Goal: Browse casually

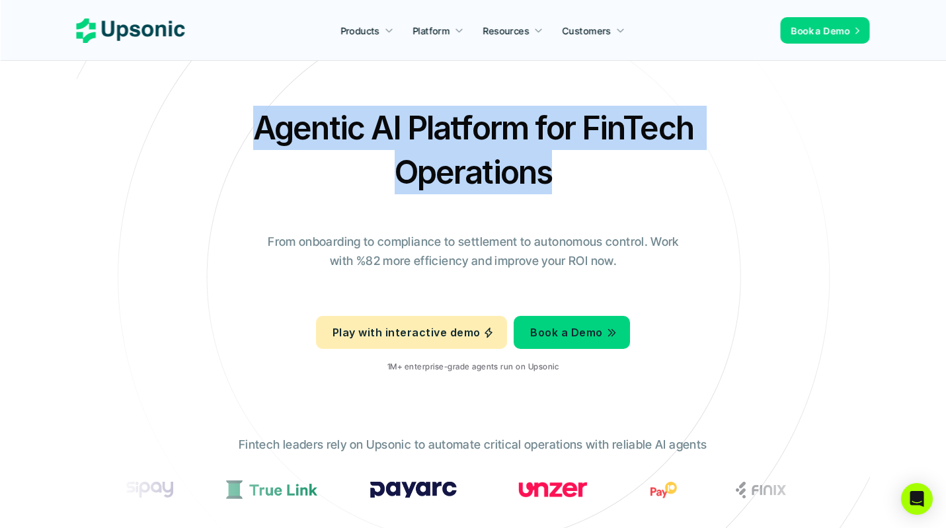
drag, startPoint x: 261, startPoint y: 126, endPoint x: 568, endPoint y: 188, distance: 313.1
click at [568, 188] on h2 "Agentic AI Platform for FinTech Operations" at bounding box center [473, 150] width 463 height 89
click at [558, 187] on h2 "Agentic AI Platform for FinTech Operations" at bounding box center [473, 150] width 463 height 89
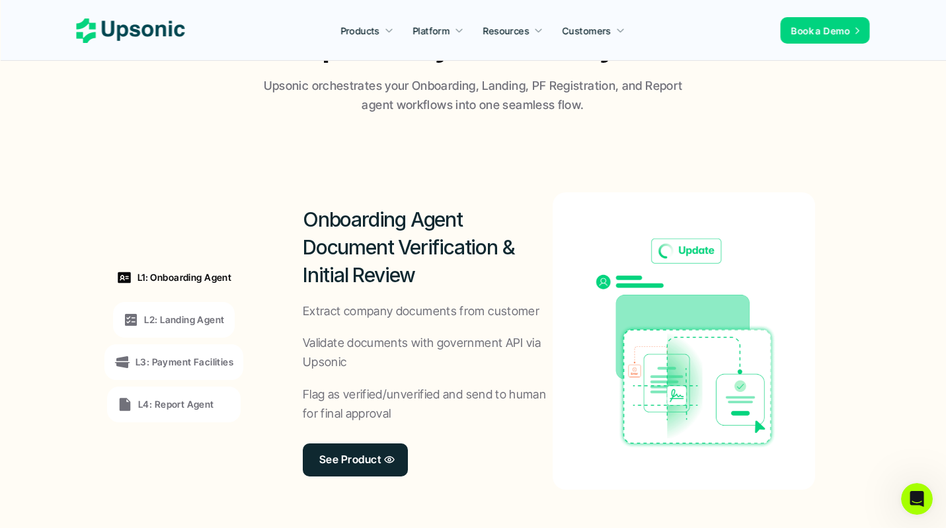
scroll to position [925, 0]
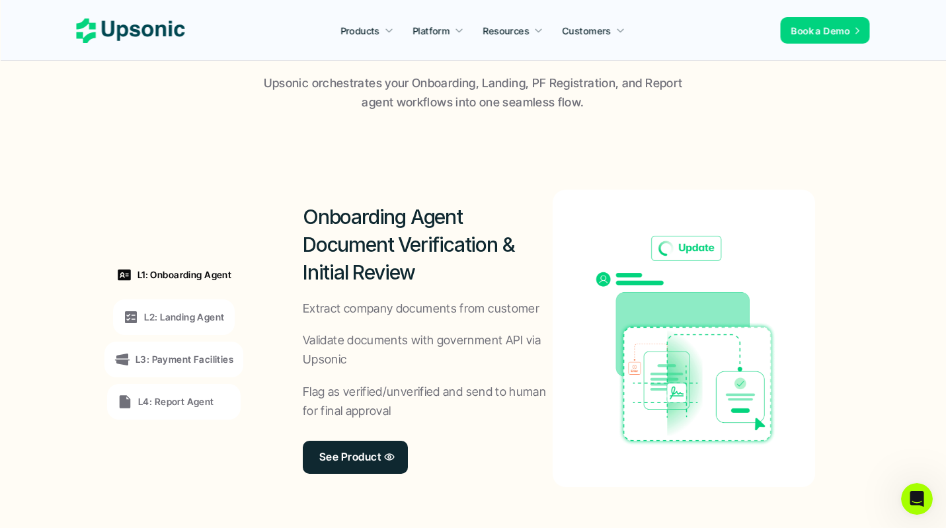
click at [192, 321] on p "L2: Landing Agent" at bounding box center [184, 317] width 80 height 14
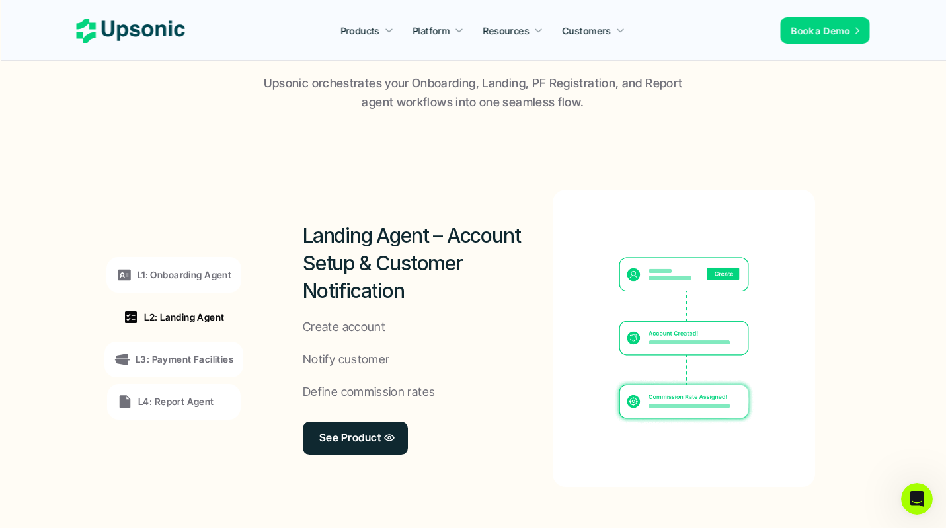
click at [192, 368] on div "L3: Payment Facilities" at bounding box center [173, 360] width 139 height 36
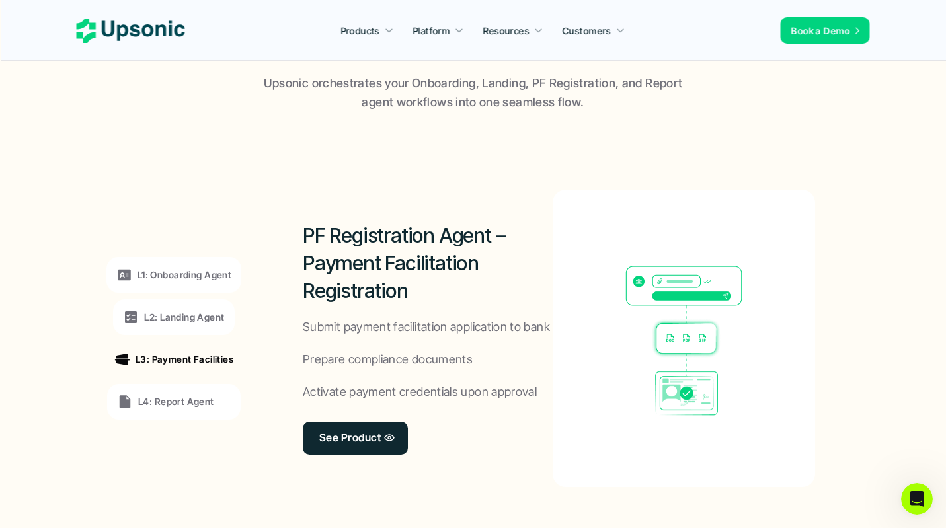
click at [188, 405] on p "L4: Report Agent" at bounding box center [176, 402] width 76 height 14
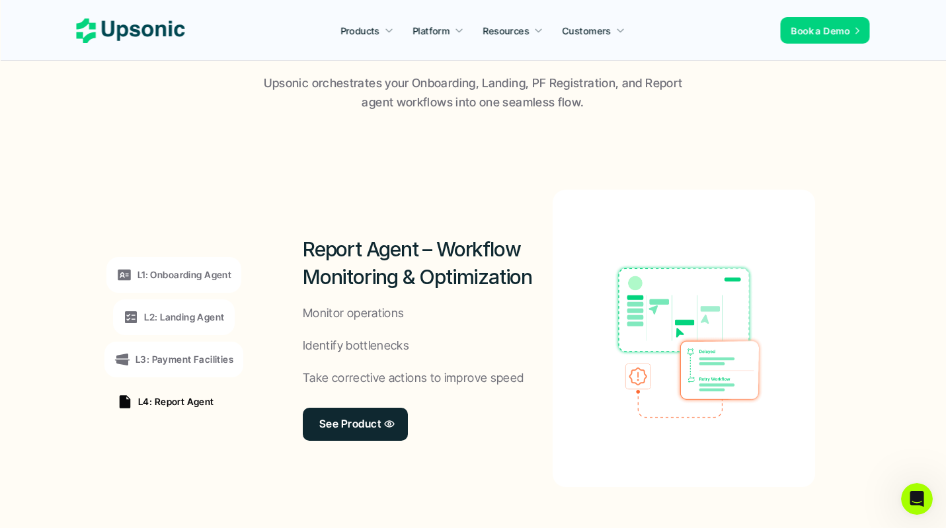
click at [159, 34] on icon at bounding box center [131, 31] width 108 height 24
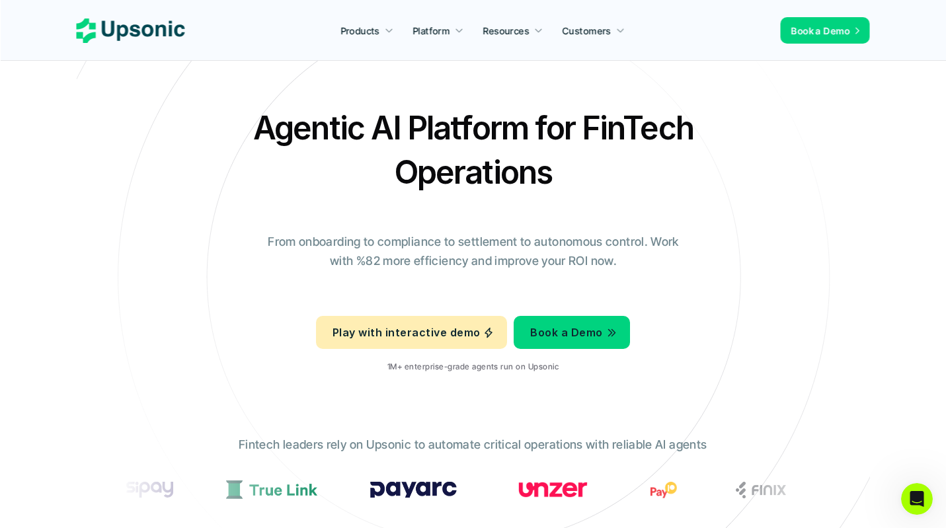
click at [652, 240] on p "From onboarding to compliance to settlement to autonomous control. Work with %8…" at bounding box center [474, 252] width 430 height 38
click at [151, 24] on icon at bounding box center [131, 31] width 108 height 24
